Goal: Task Accomplishment & Management: Manage account settings

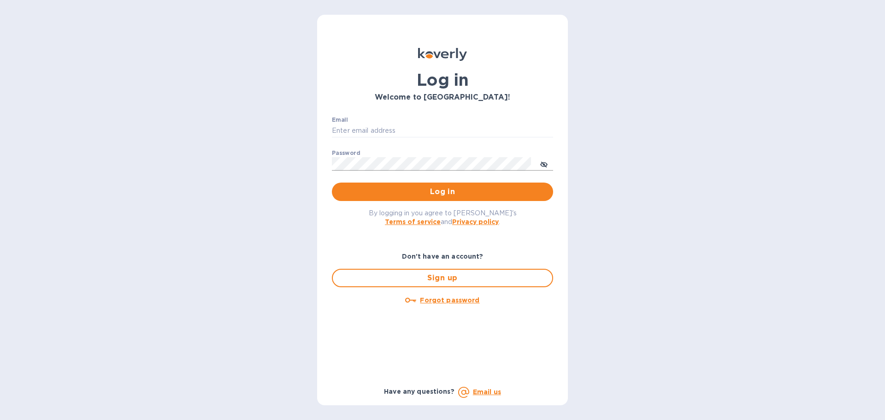
type input "mgallina@ymail.com"
click at [547, 163] on icon "toggle password visibility" at bounding box center [543, 164] width 7 height 7
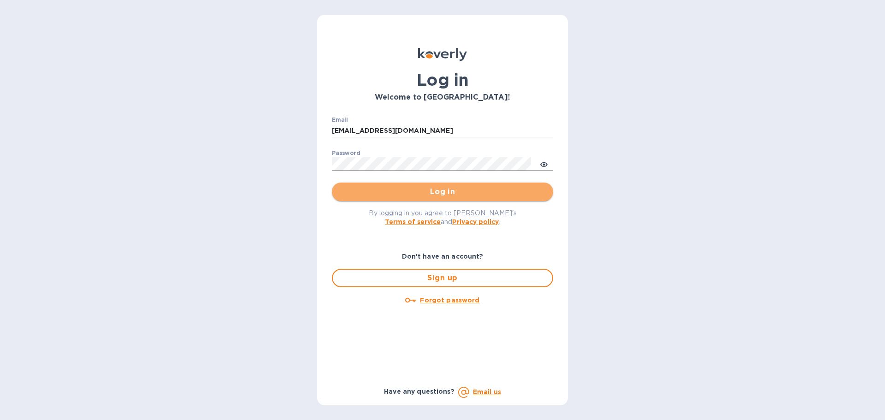
click at [508, 191] on span "Log in" at bounding box center [442, 191] width 207 height 11
